Goal: Transaction & Acquisition: Purchase product/service

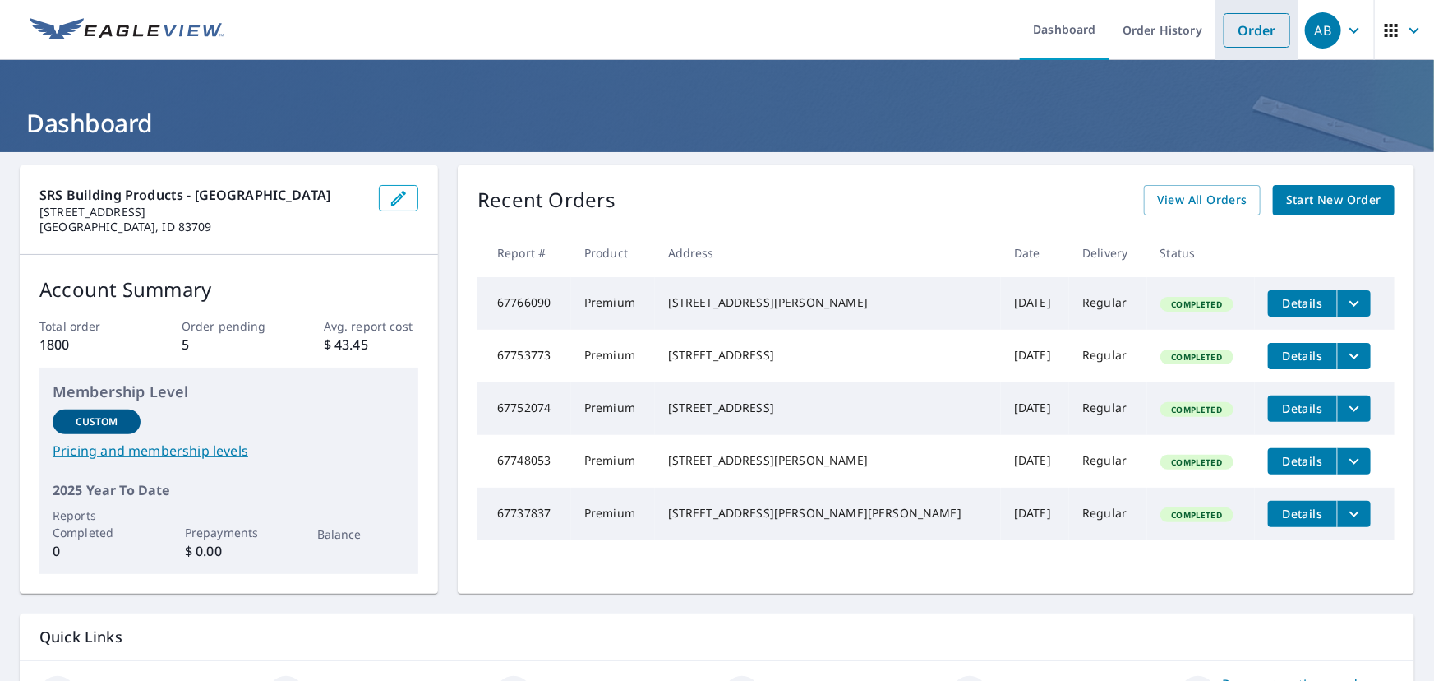
click at [1246, 30] on link "Order" at bounding box center [1257, 30] width 67 height 35
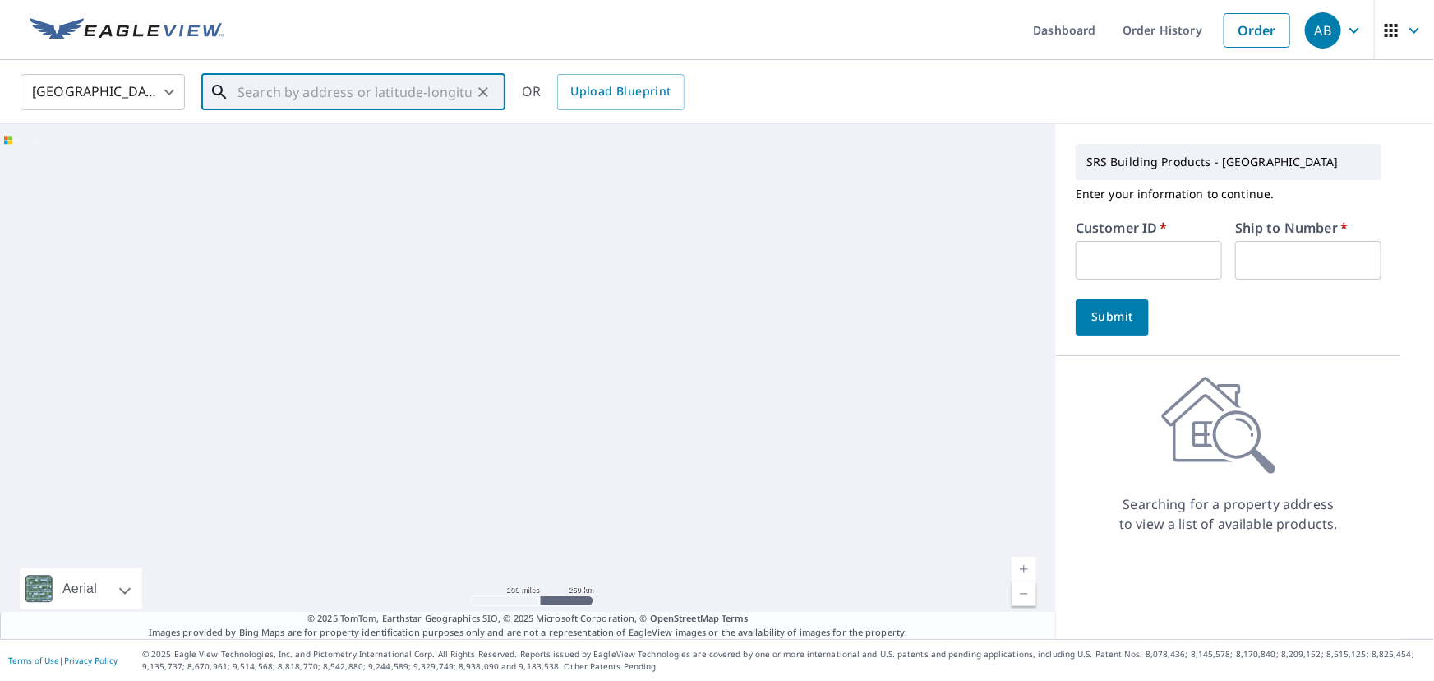
click at [257, 89] on input "text" at bounding box center [355, 92] width 234 height 46
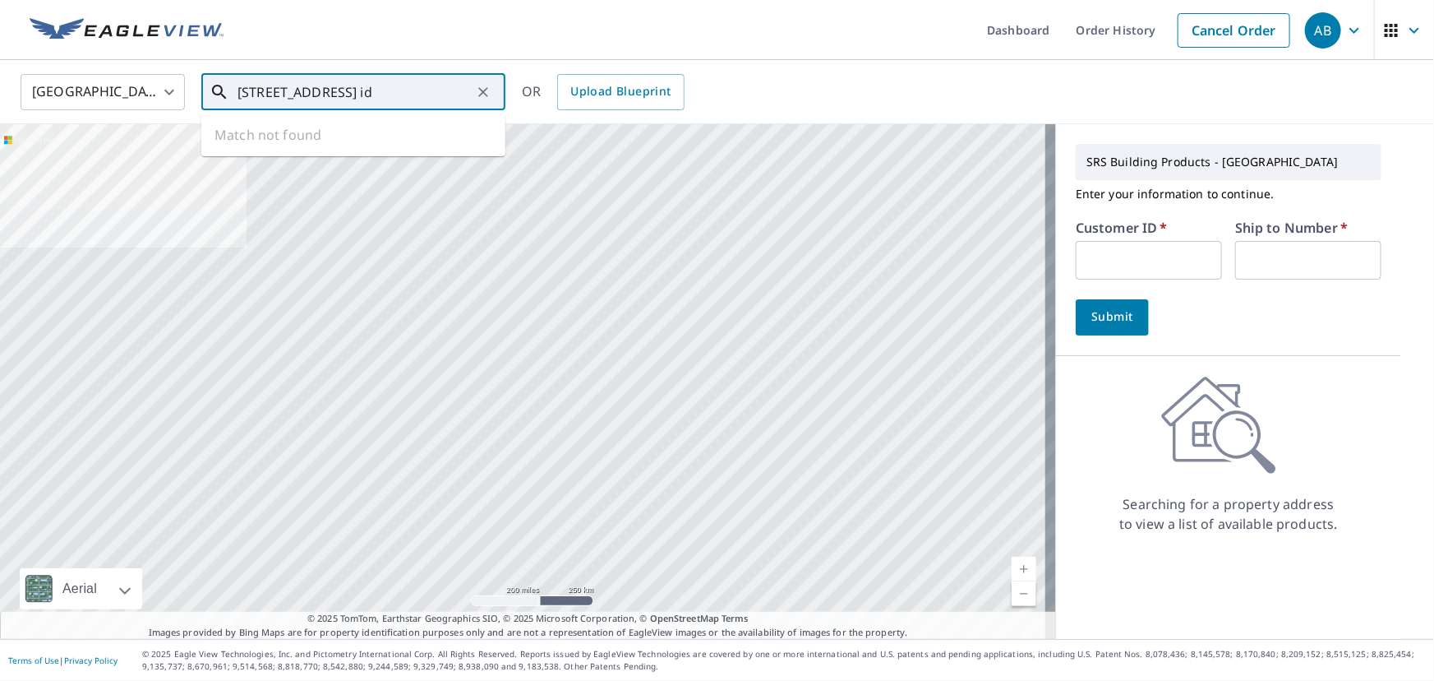
type input "[STREET_ADDRESS] id"
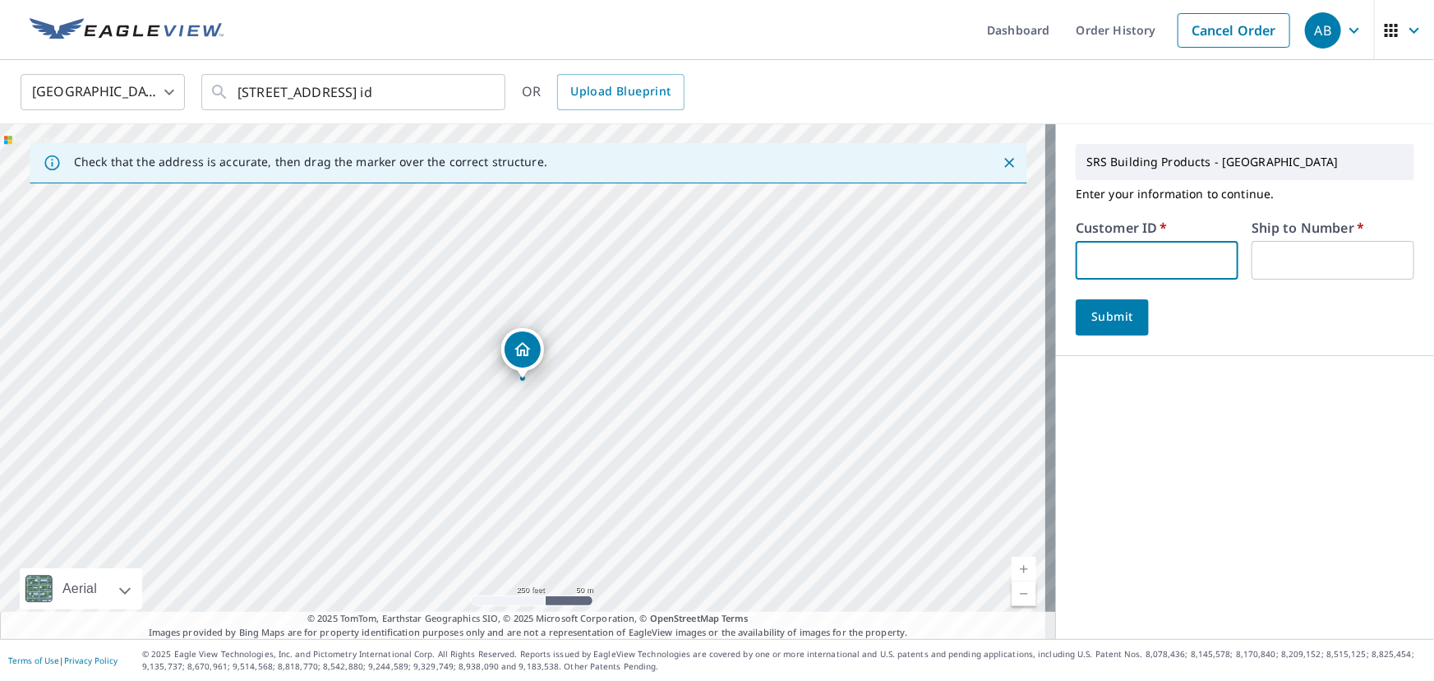
click at [1119, 261] on input "text" at bounding box center [1157, 260] width 163 height 39
type input "moo326"
click at [1315, 255] on input "text" at bounding box center [1333, 260] width 163 height 39
type input "1"
click at [1134, 312] on button "Submit" at bounding box center [1112, 317] width 73 height 36
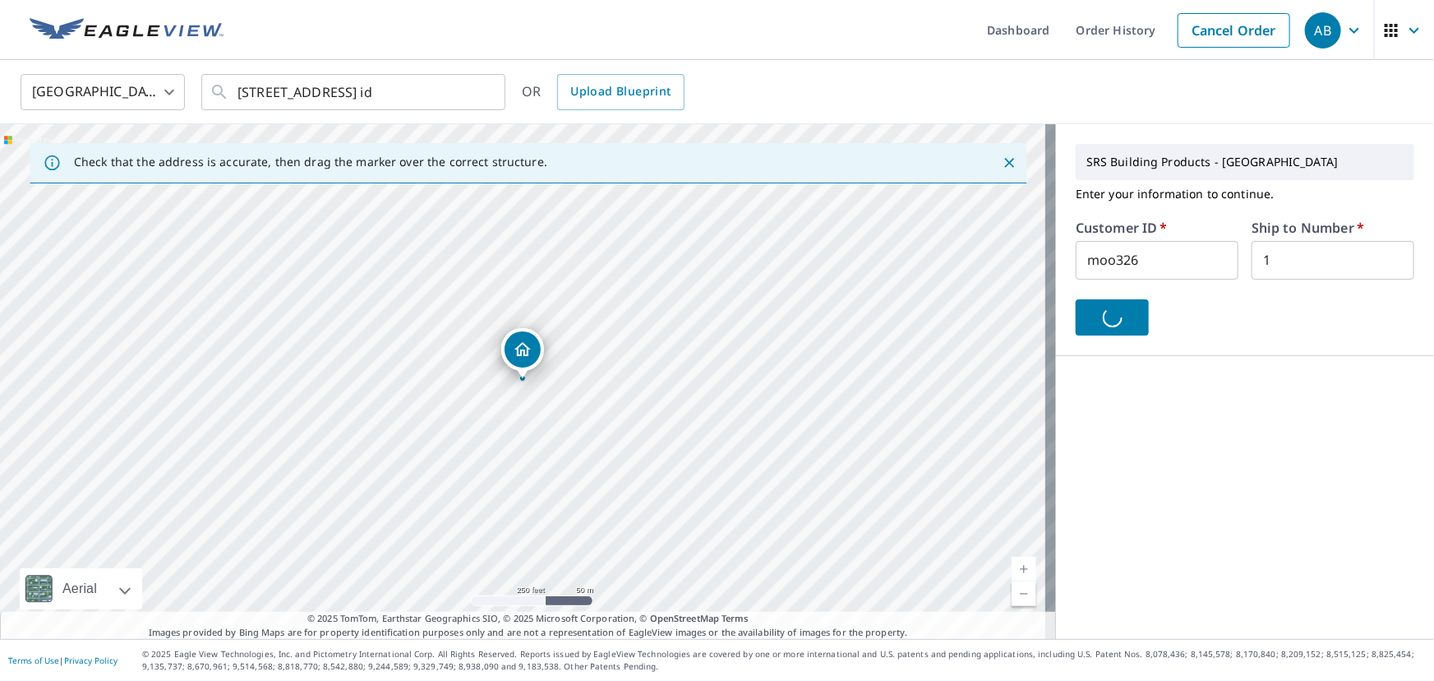
click at [1116, 316] on div at bounding box center [1245, 317] width 339 height 36
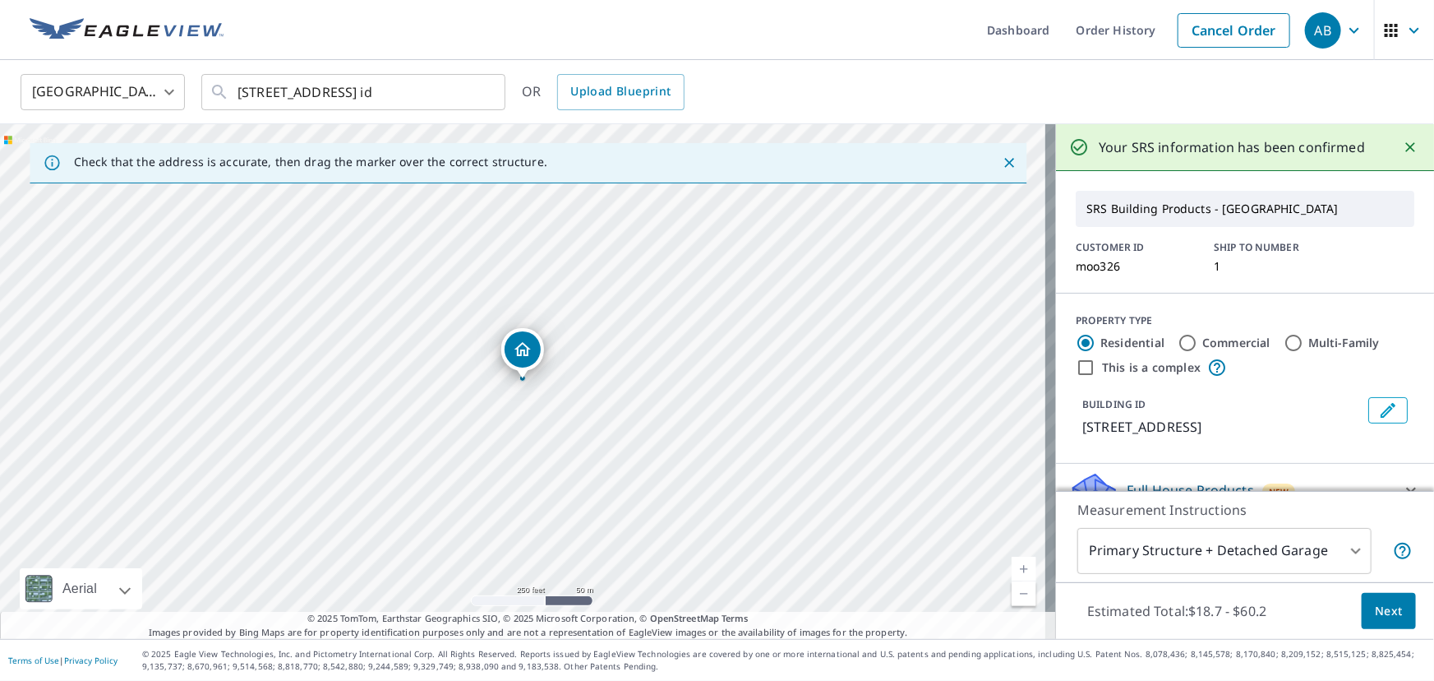
click at [1383, 604] on span "Next" at bounding box center [1389, 611] width 28 height 21
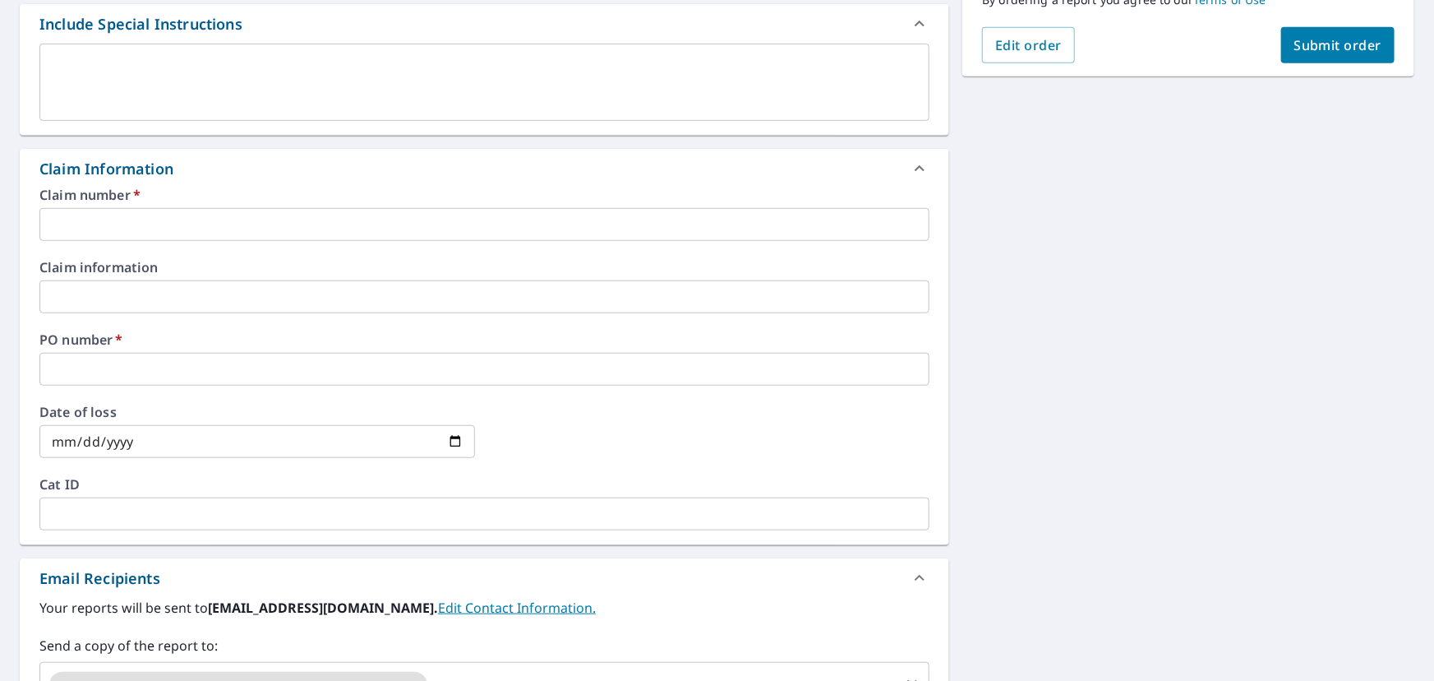
scroll to position [718, 0]
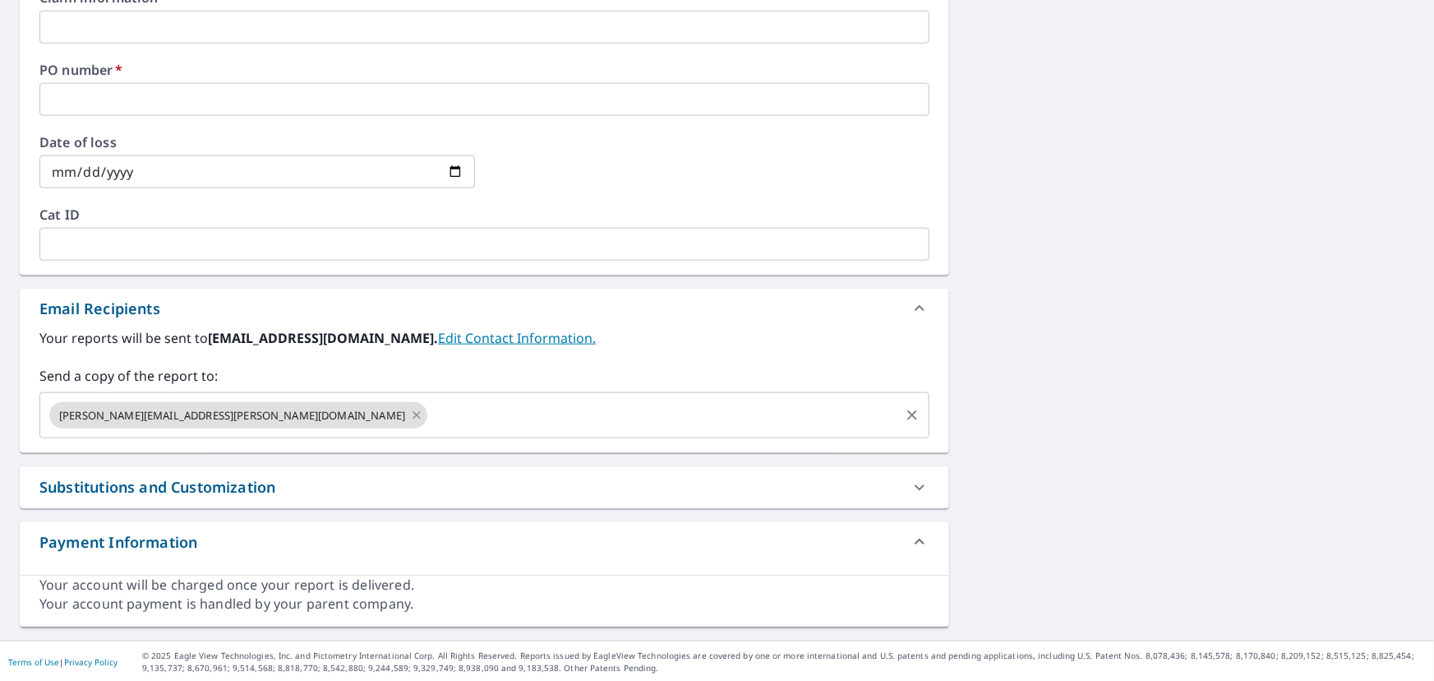
click at [410, 409] on icon at bounding box center [416, 415] width 13 height 18
checkbox input "true"
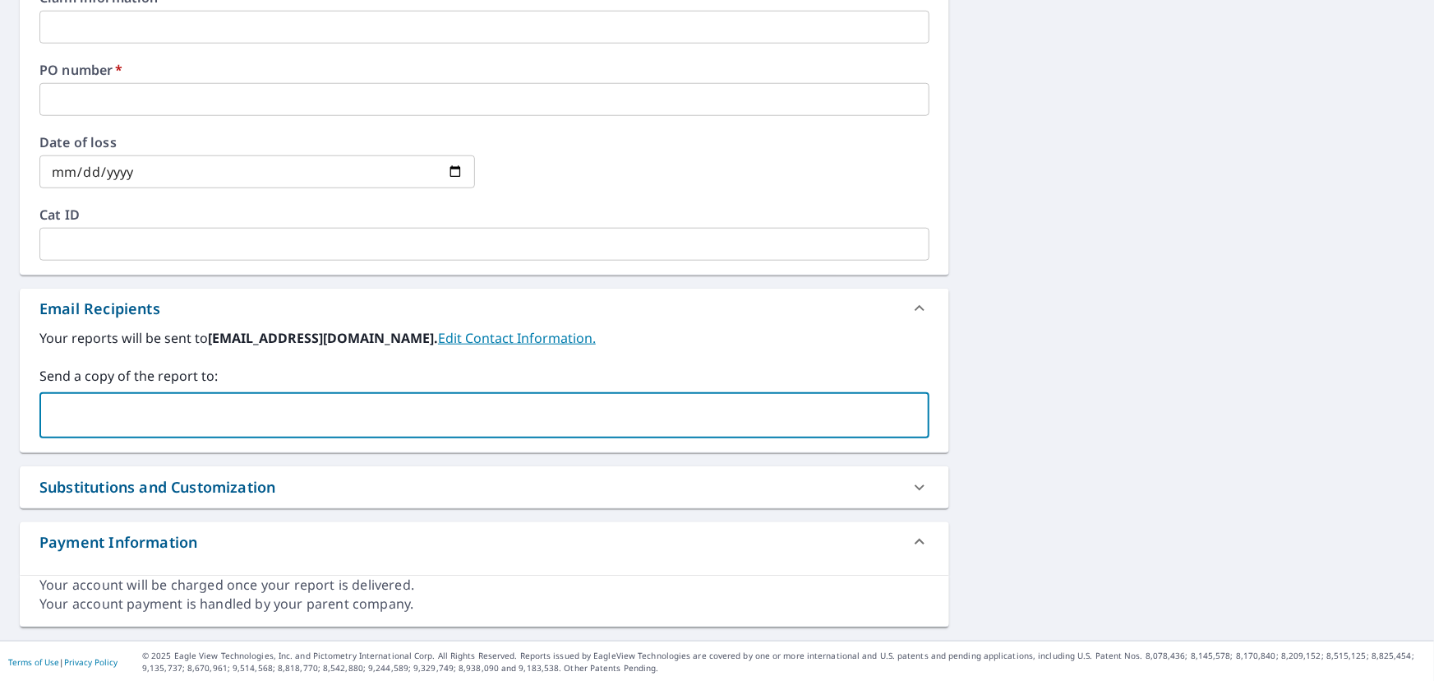
click at [189, 411] on input "text" at bounding box center [472, 414] width 851 height 31
paste input "[EMAIL_ADDRESS][DOMAIN_NAME]"
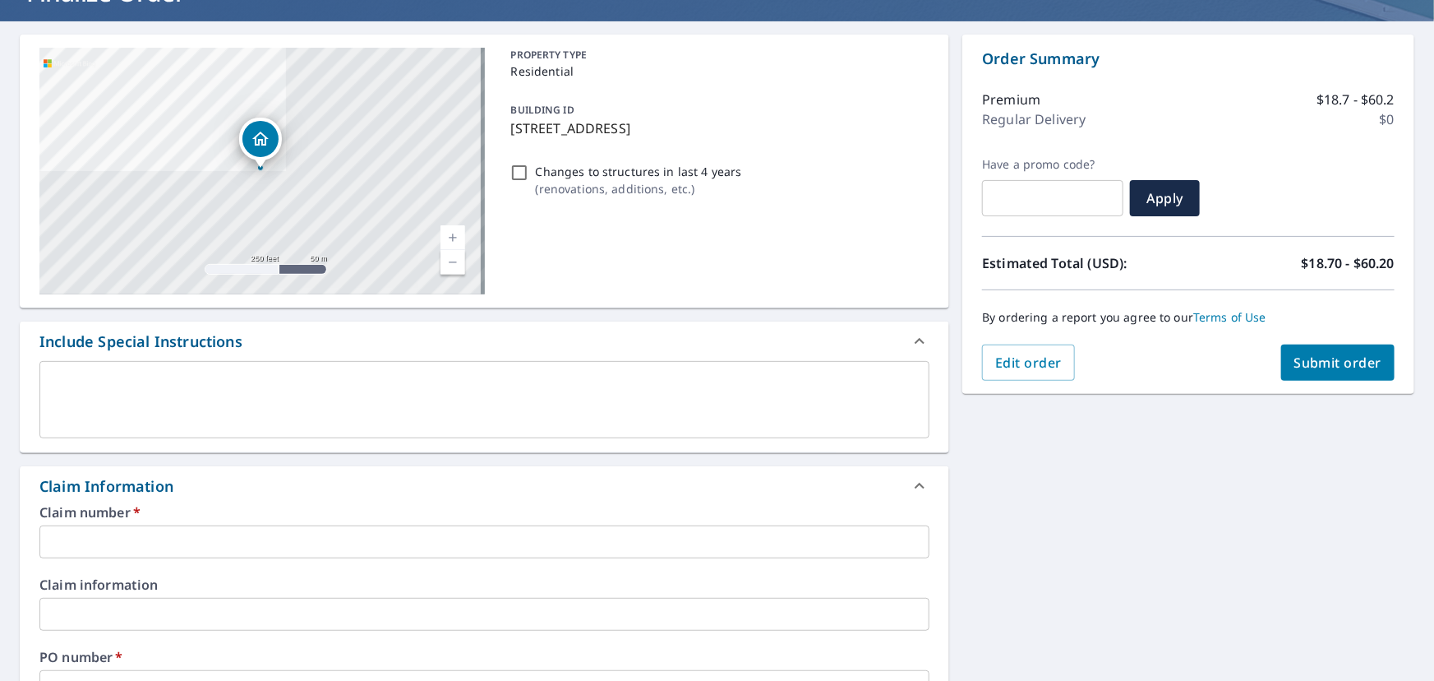
scroll to position [0, 0]
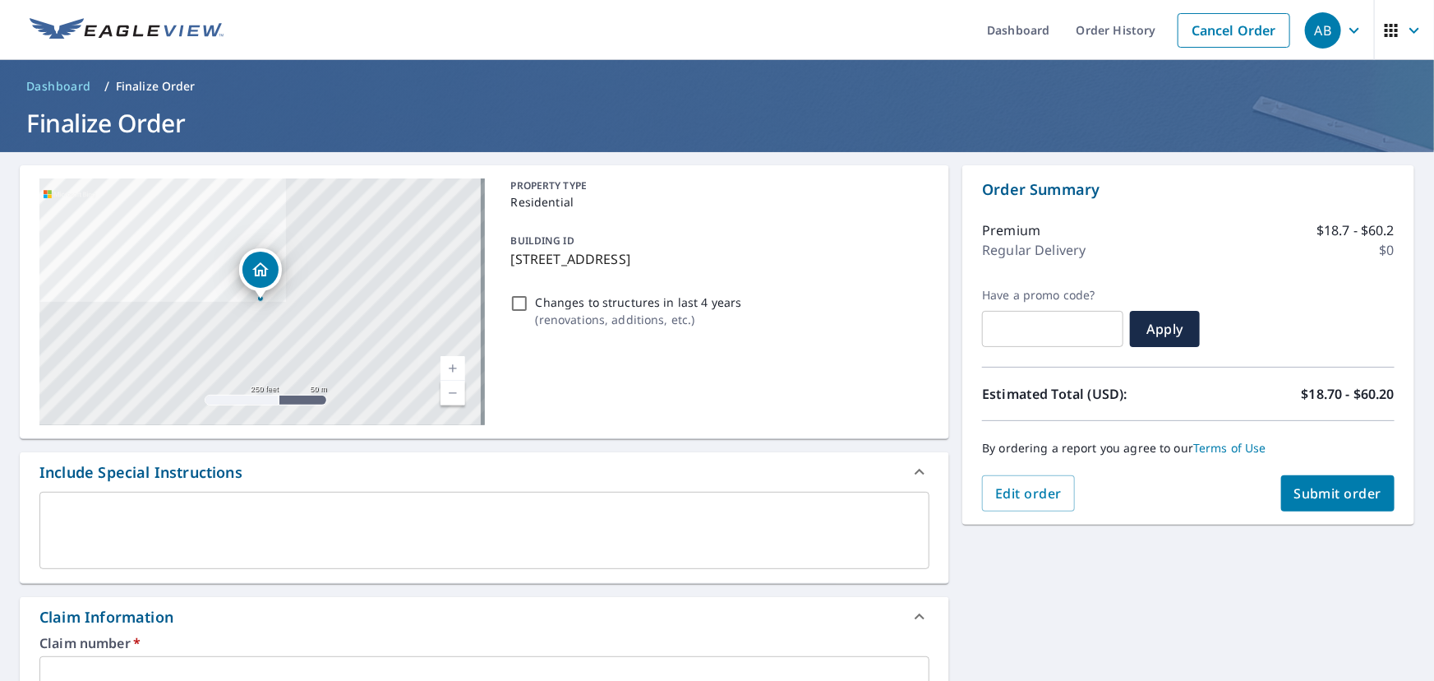
type input "[EMAIL_ADDRESS][DOMAIN_NAME]"
drag, startPoint x: 504, startPoint y: 255, endPoint x: 761, endPoint y: 269, distance: 257.6
click at [761, 269] on div "BUILDING ID [STREET_ADDRESS]" at bounding box center [718, 250] width 426 height 52
checkbox input "true"
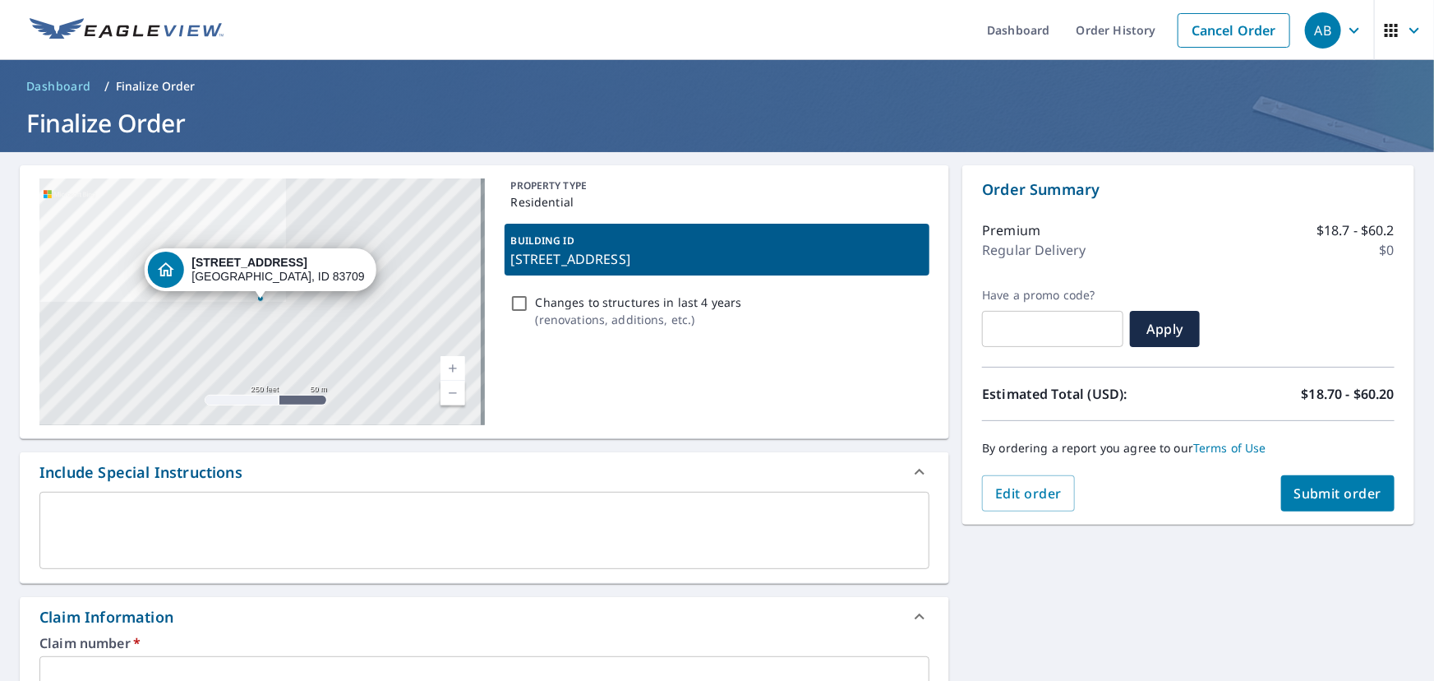
copy p "[STREET_ADDRESS]"
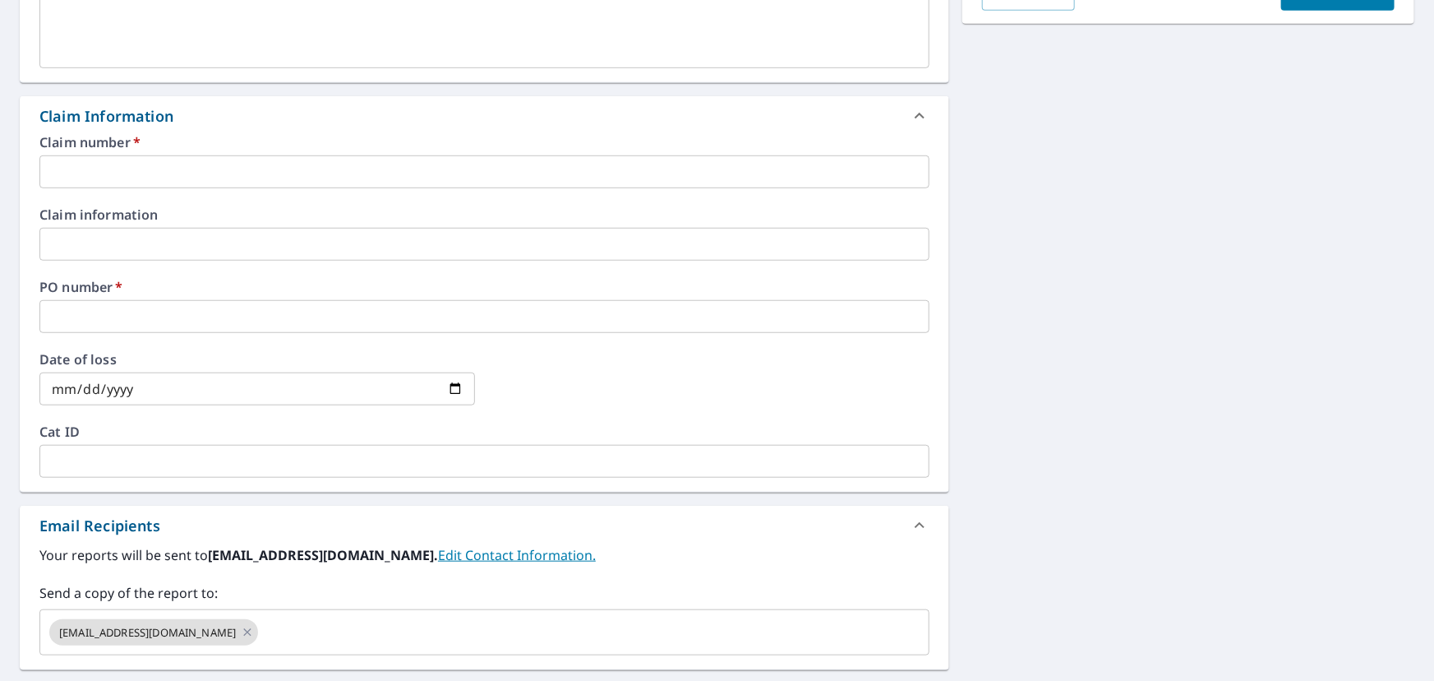
scroll to position [493, 0]
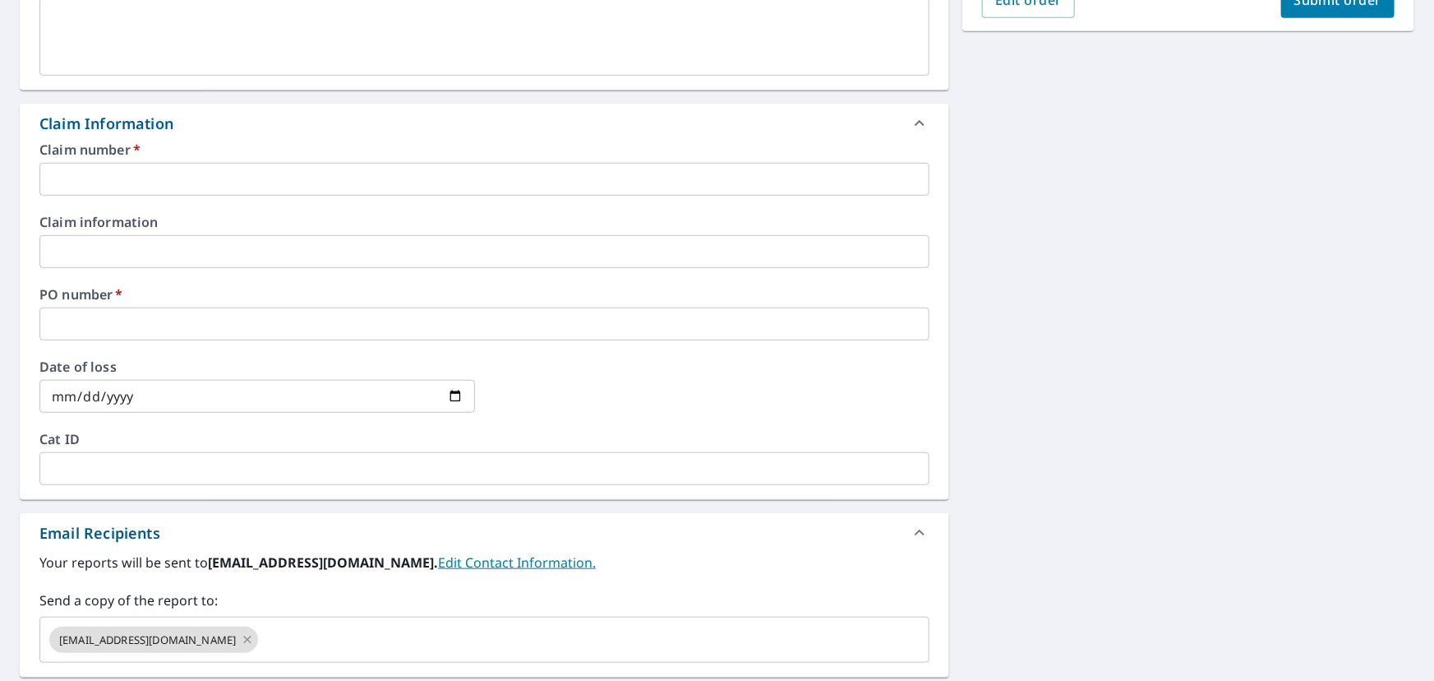
click at [145, 319] on input "text" at bounding box center [484, 323] width 890 height 33
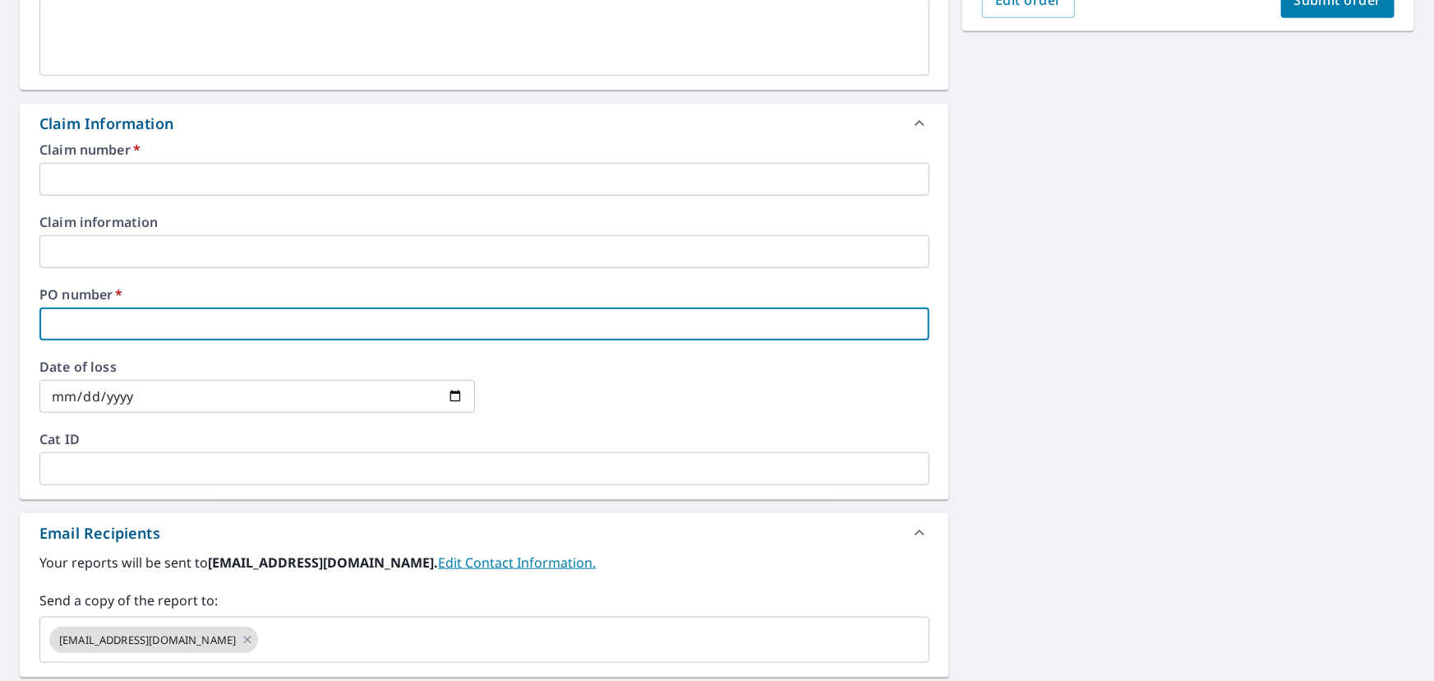
paste input "[STREET_ADDRESS]"
type input "[STREET_ADDRESS]"
checkbox input "true"
type input "[STREET_ADDRESS]"
click at [168, 165] on input "text" at bounding box center [484, 179] width 890 height 33
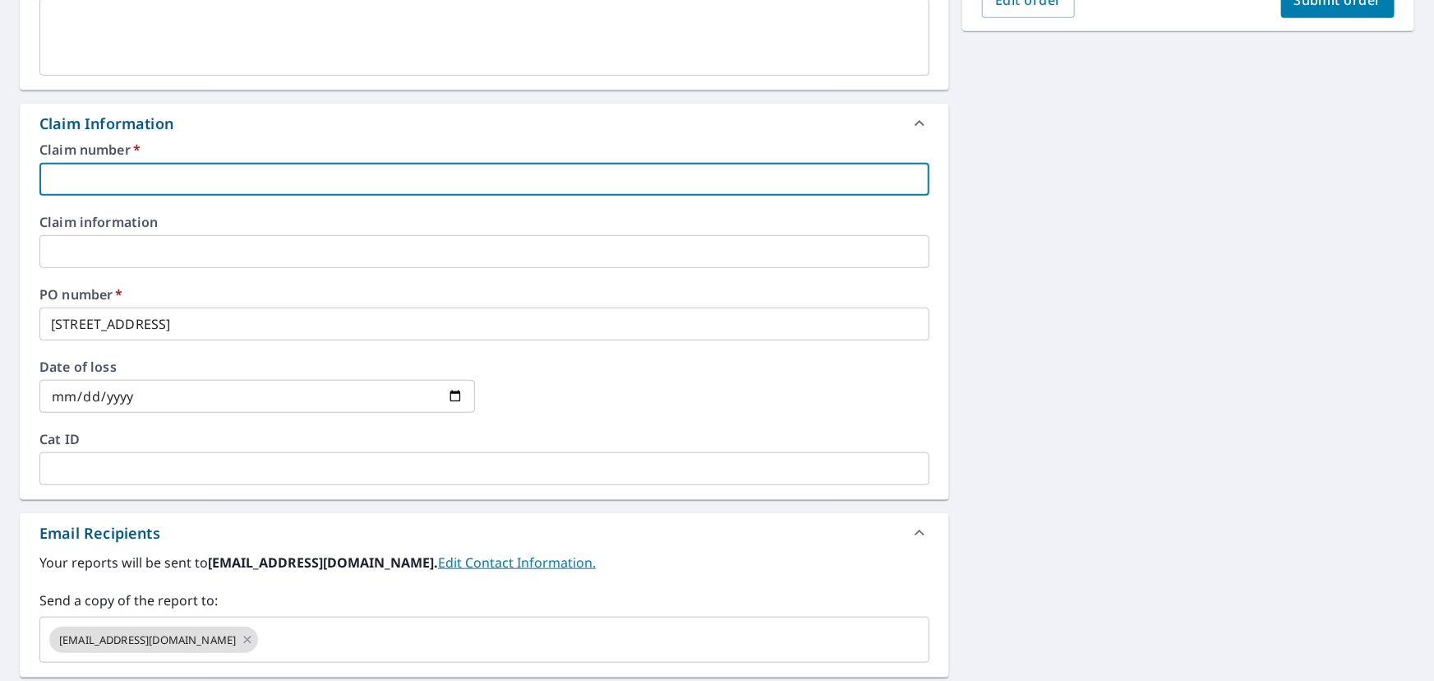
type input "moo326"
click at [1323, 9] on button "Submit order" at bounding box center [1338, 0] width 114 height 36
checkbox input "true"
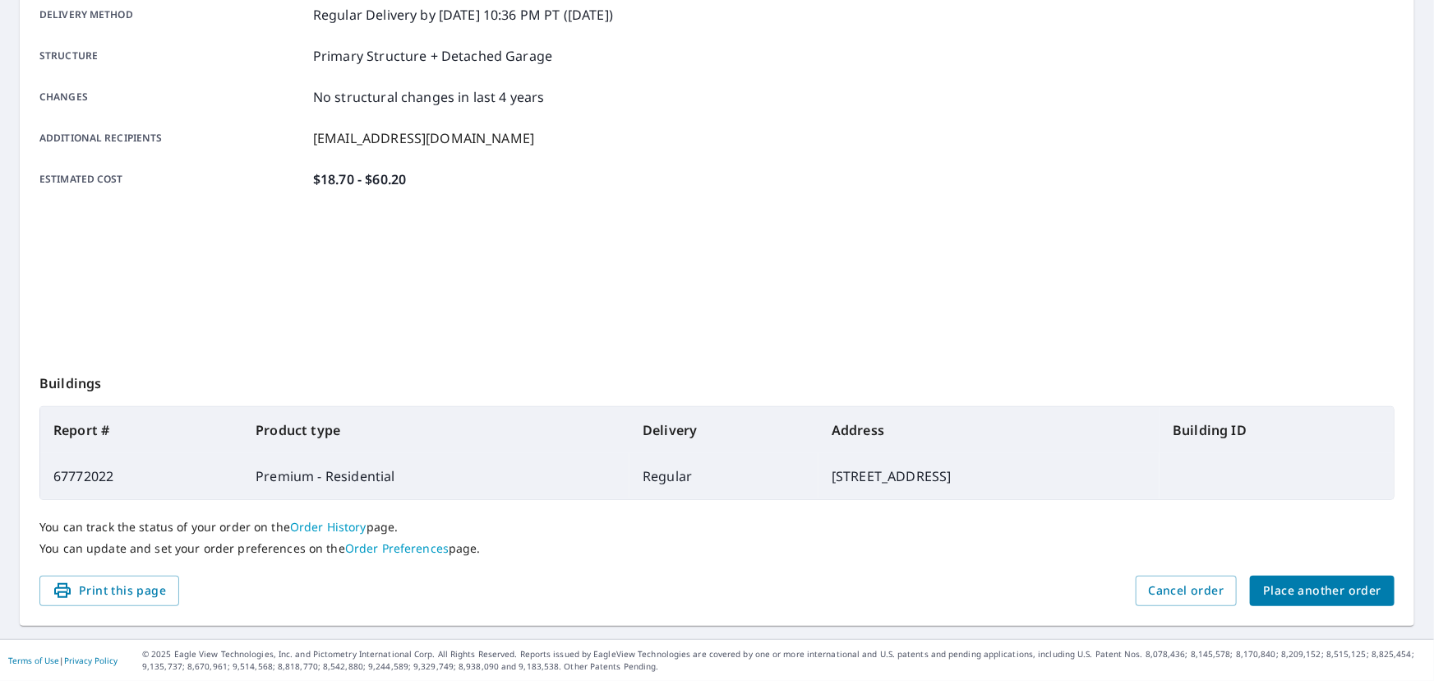
scroll to position [286, 0]
